Goal: Navigation & Orientation: Find specific page/section

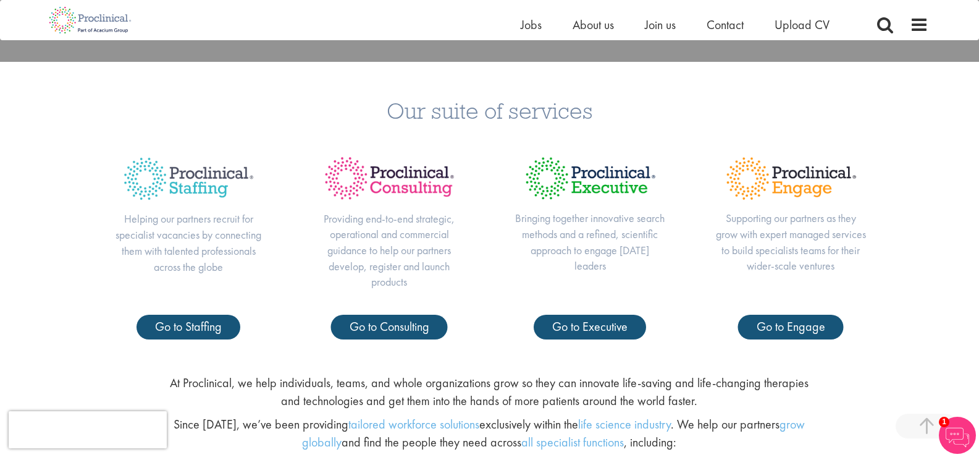
scroll to position [433, 0]
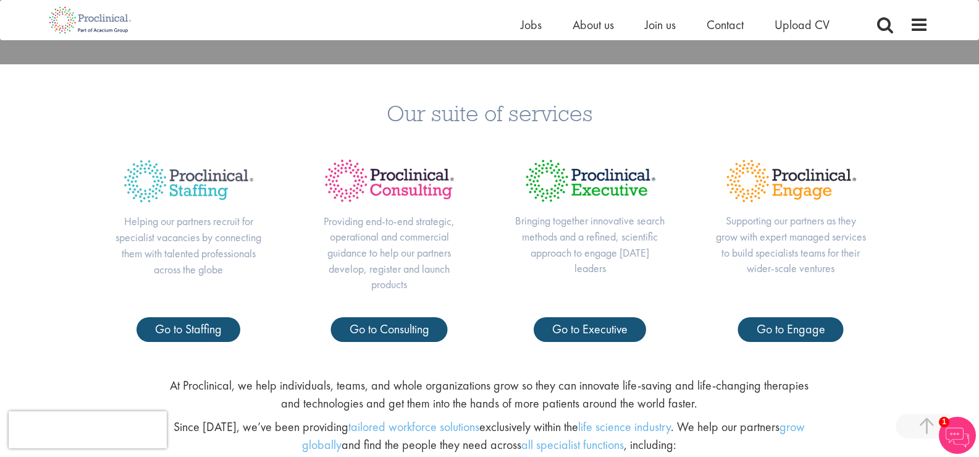
click at [586, 15] on li "About us" at bounding box center [593, 24] width 41 height 19
click at [586, 23] on span "About us" at bounding box center [593, 25] width 41 height 16
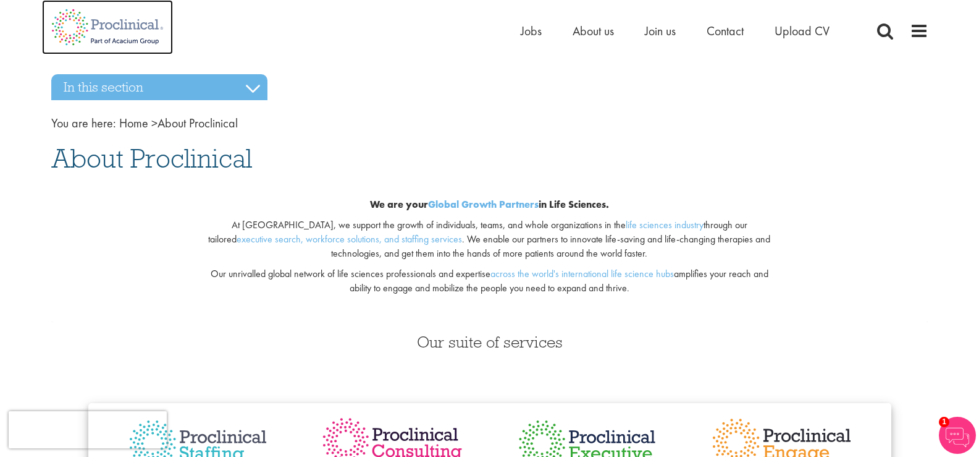
click at [104, 20] on img at bounding box center [107, 27] width 131 height 54
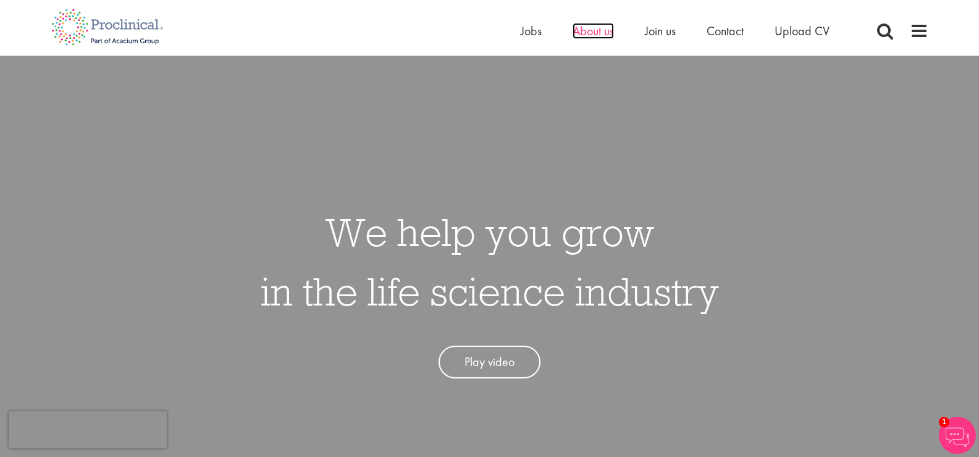
click at [607, 33] on span "About us" at bounding box center [593, 31] width 41 height 16
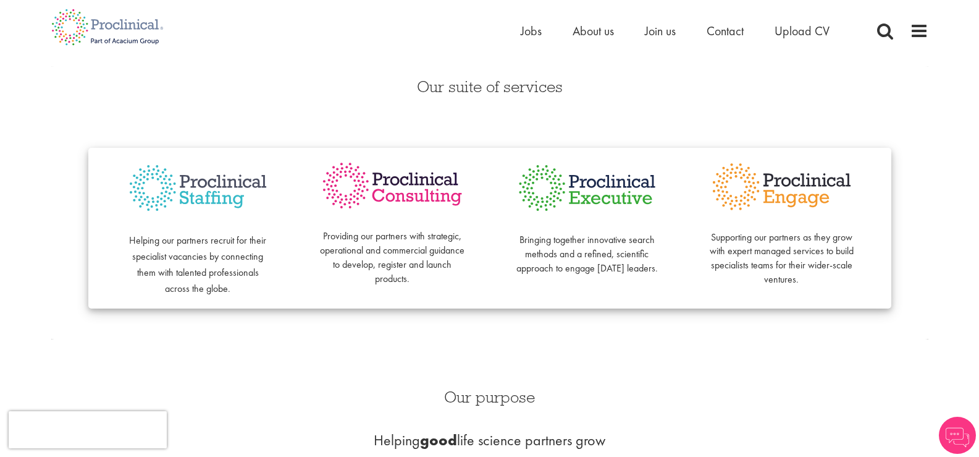
scroll to position [309, 0]
